Goal: Information Seeking & Learning: Check status

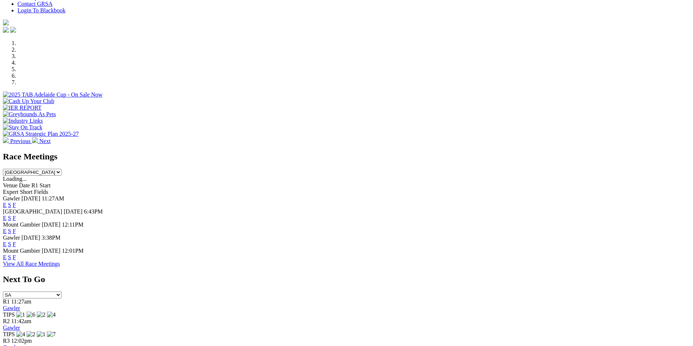
scroll to position [182, 0]
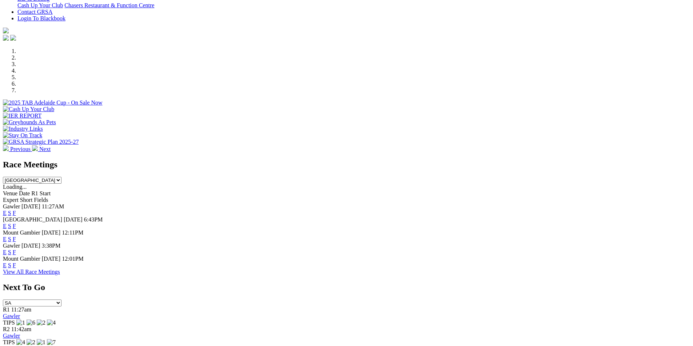
click at [61, 177] on select "[GEOGRAPHIC_DATA] [GEOGRAPHIC_DATA] [GEOGRAPHIC_DATA] [GEOGRAPHIC_DATA] [GEOGRA…" at bounding box center [32, 180] width 59 height 7
select select "QLD"
click at [61, 177] on select "[GEOGRAPHIC_DATA] [GEOGRAPHIC_DATA] [GEOGRAPHIC_DATA] [GEOGRAPHIC_DATA] [GEOGRA…" at bounding box center [32, 180] width 59 height 7
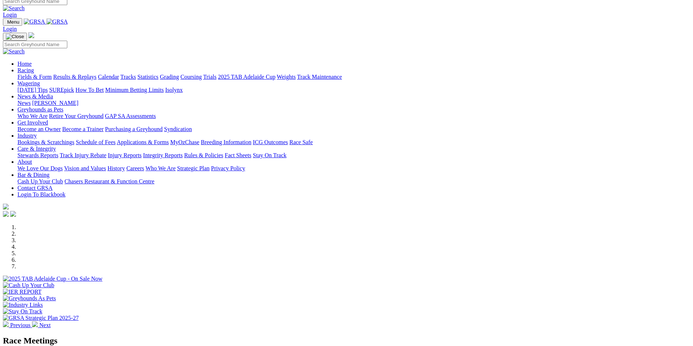
scroll to position [0, 0]
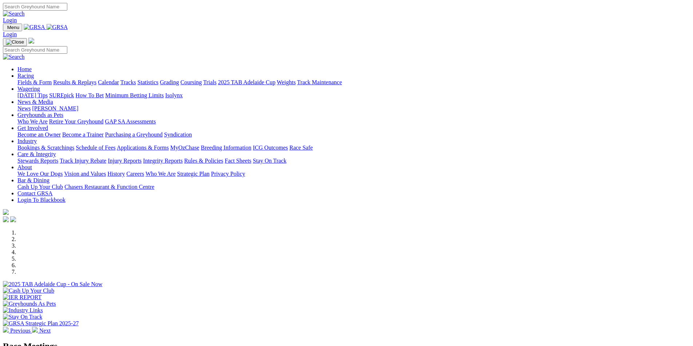
click at [34, 73] on link "Racing" at bounding box center [25, 76] width 16 height 6
click at [96, 79] on link "Results & Replays" at bounding box center [74, 82] width 43 height 6
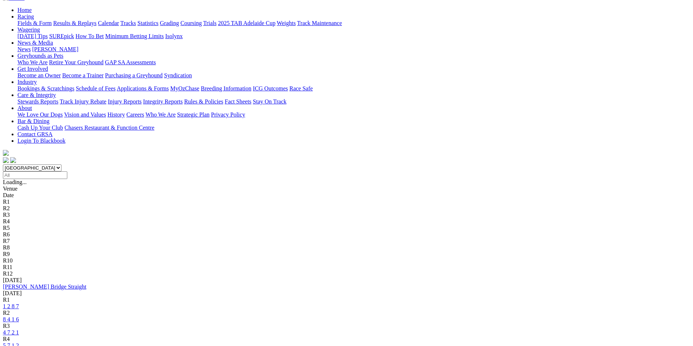
scroll to position [73, 0]
click at [61, 164] on select "South Australia New South Wales Northern Territory Queensland Tasmania Victoria…" at bounding box center [32, 167] width 59 height 7
select select "QLD"
click at [61, 164] on select "South Australia New South Wales Northern Territory Queensland Tasmania Victoria…" at bounding box center [32, 167] width 59 height 7
click at [19, 304] on link "6 1 7 8" at bounding box center [11, 307] width 16 height 6
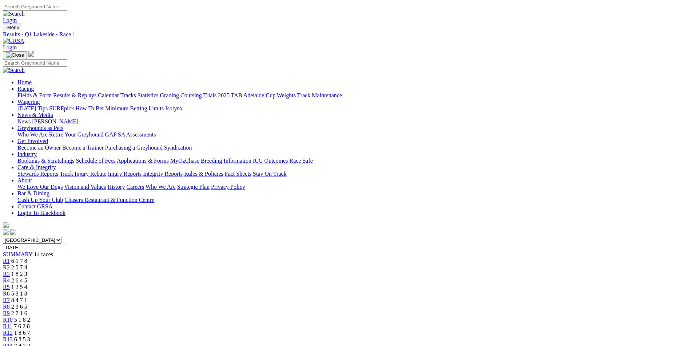
click at [390, 304] on div "R8 2 3 6 5" at bounding box center [346, 307] width 687 height 7
click at [178, 258] on div "R1 6 1 7 8" at bounding box center [346, 261] width 687 height 7
